Goal: Task Accomplishment & Management: Use online tool/utility

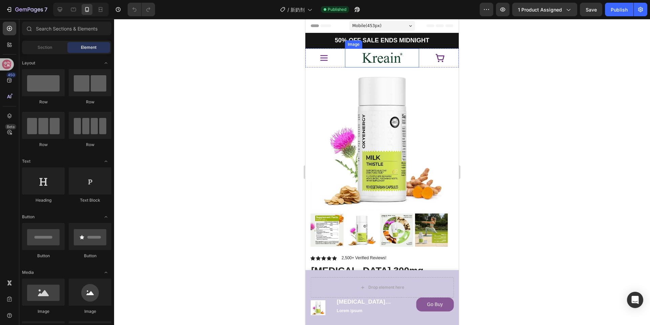
click at [387, 61] on img at bounding box center [382, 58] width 41 height 14
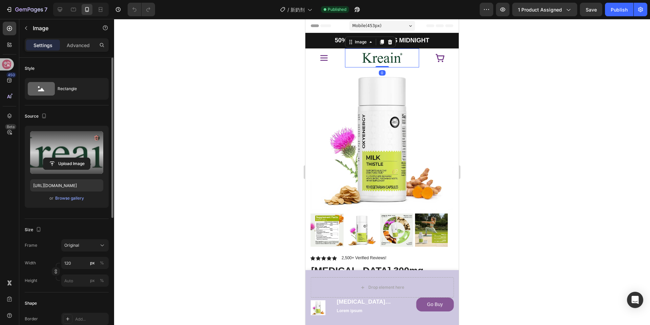
click at [56, 151] on label at bounding box center [66, 152] width 73 height 43
click at [56, 158] on input "file" at bounding box center [66, 164] width 47 height 12
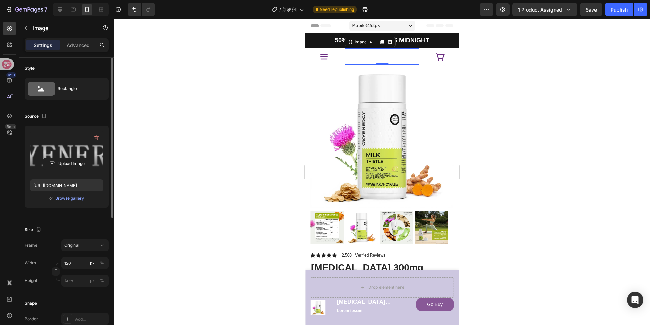
click at [61, 153] on label at bounding box center [66, 152] width 73 height 43
click at [61, 158] on input "file" at bounding box center [66, 164] width 47 height 12
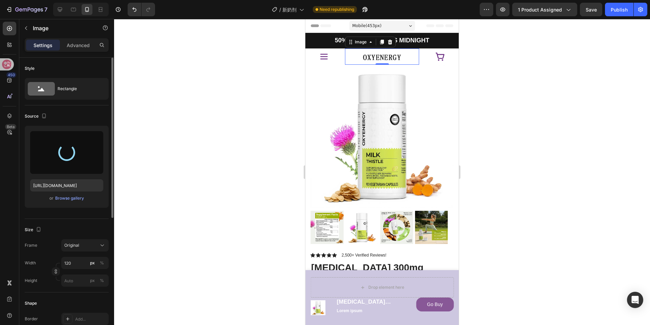
type input "[URL][DOMAIN_NAME]"
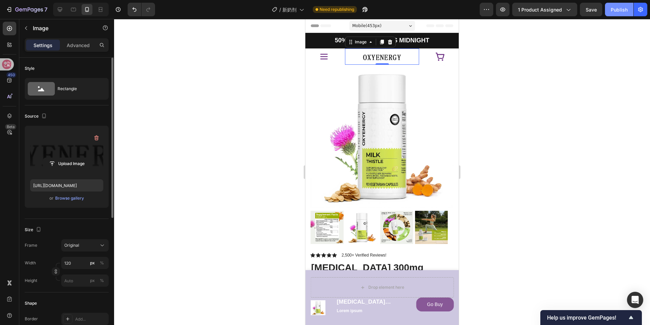
click at [621, 13] on div "Publish" at bounding box center [619, 9] width 17 height 7
